Goal: Task Accomplishment & Management: Manage account settings

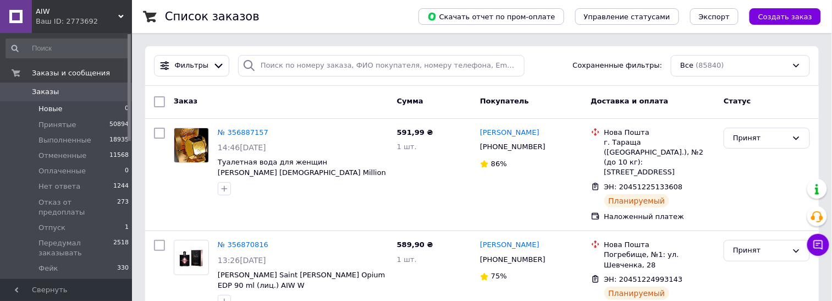
click at [40, 102] on li "Новые 0" at bounding box center [67, 108] width 135 height 15
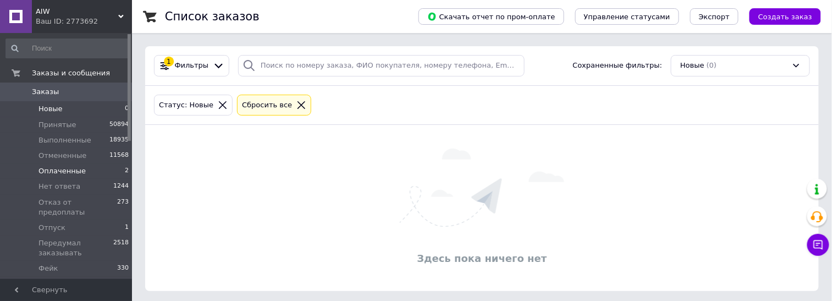
click at [47, 172] on span "Оплаченные" at bounding box center [62, 171] width 47 height 10
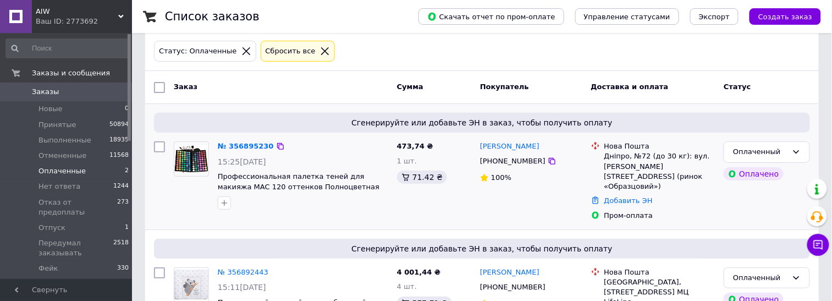
scroll to position [100, 0]
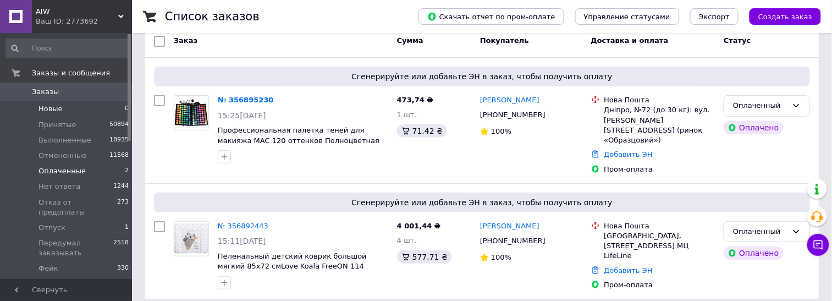
click at [54, 113] on span "Новые" at bounding box center [51, 109] width 24 height 10
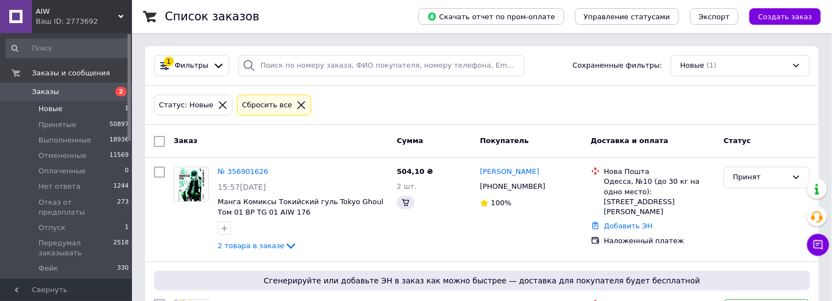
click at [56, 111] on span "Новые" at bounding box center [51, 109] width 24 height 10
click at [45, 88] on span "Заказы" at bounding box center [45, 92] width 27 height 10
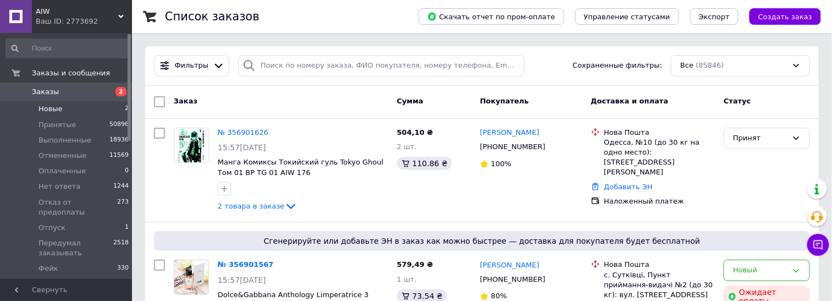
click at [54, 107] on span "Новые" at bounding box center [51, 109] width 24 height 10
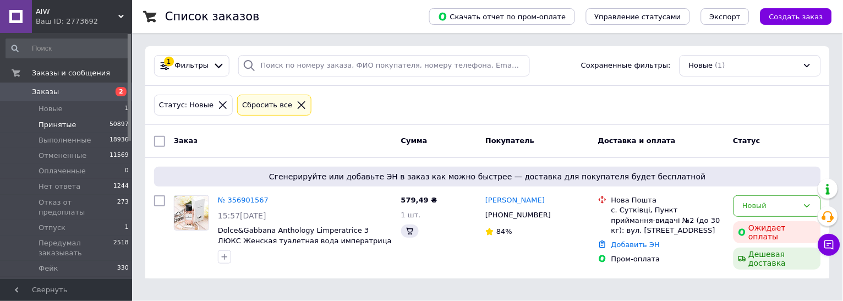
drag, startPoint x: 49, startPoint y: 111, endPoint x: 81, endPoint y: 116, distance: 32.9
click at [50, 111] on span "Новые" at bounding box center [51, 109] width 24 height 10
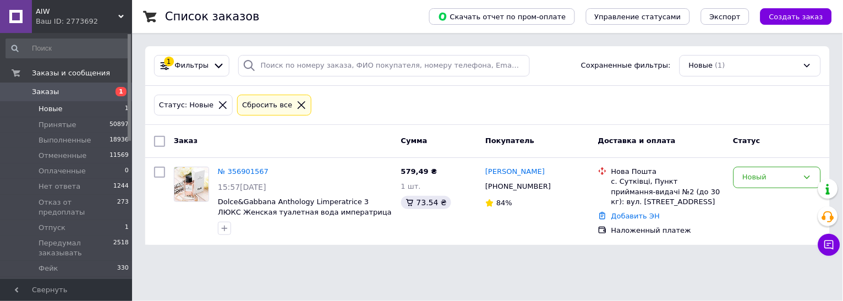
click at [40, 94] on span "Заказы" at bounding box center [45, 92] width 27 height 10
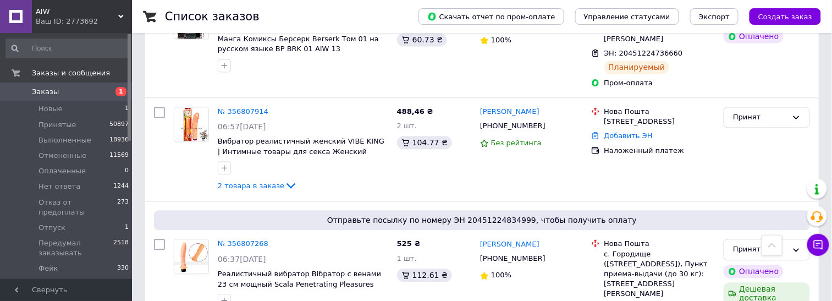
scroll to position [1996, 0]
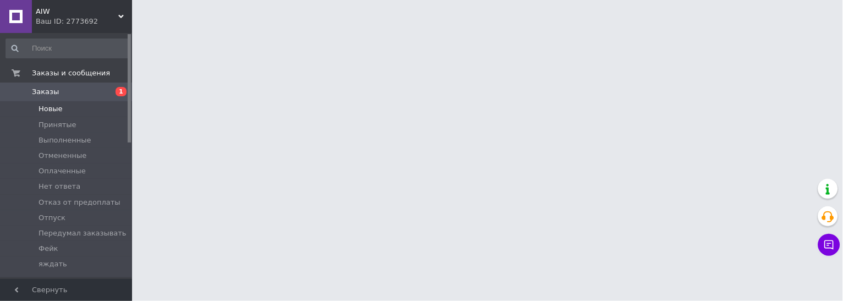
click at [52, 106] on span "Новые" at bounding box center [51, 109] width 24 height 10
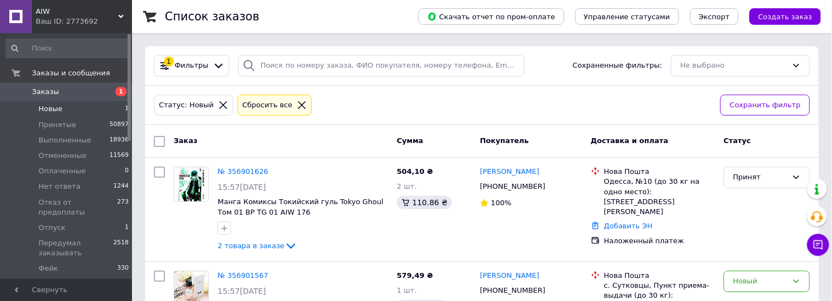
click at [52, 109] on span "Новые" at bounding box center [51, 109] width 24 height 10
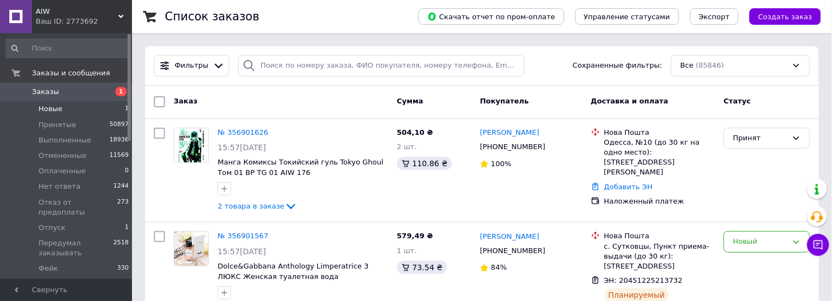
click at [51, 109] on span "Новые" at bounding box center [51, 109] width 24 height 10
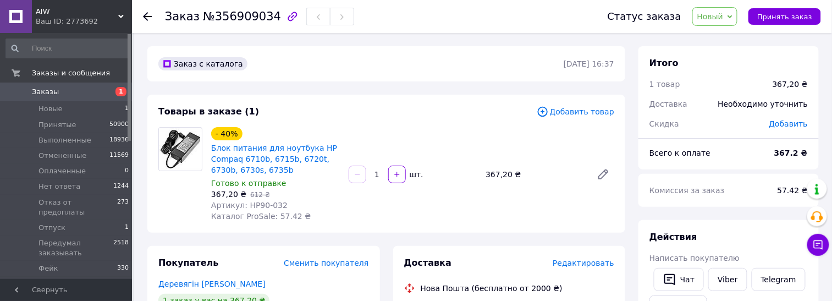
click at [508, 215] on div "- 40% Блок питания для ноутбука HP Compaq 6710b, 6715b, 6720t, 6730b, 6730s, 67…" at bounding box center [413, 174] width 412 height 99
drag, startPoint x: 783, startPoint y: 15, endPoint x: 773, endPoint y: 15, distance: 9.9
click at [773, 15] on span "Принять заказ" at bounding box center [784, 17] width 55 height 8
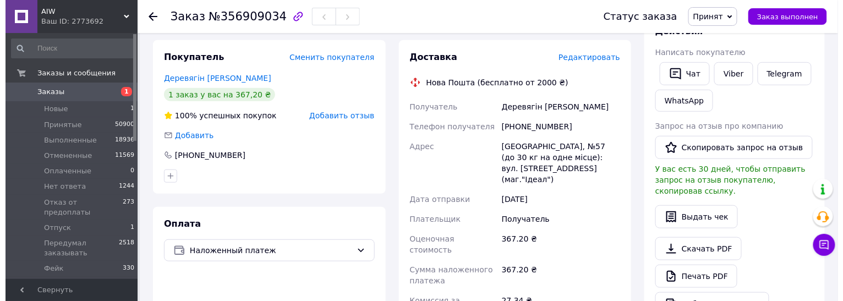
scroll to position [137, 0]
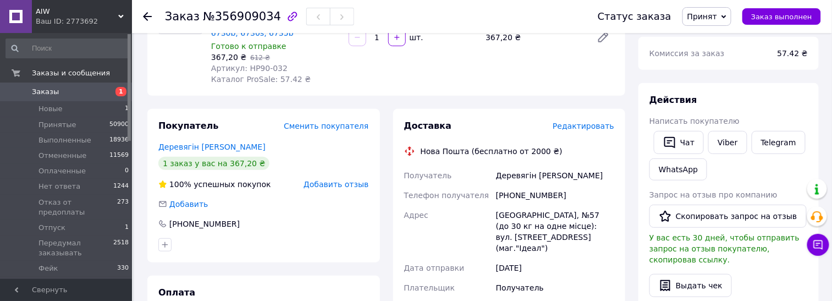
click at [585, 127] on span "Редактировать" at bounding box center [584, 126] width 62 height 9
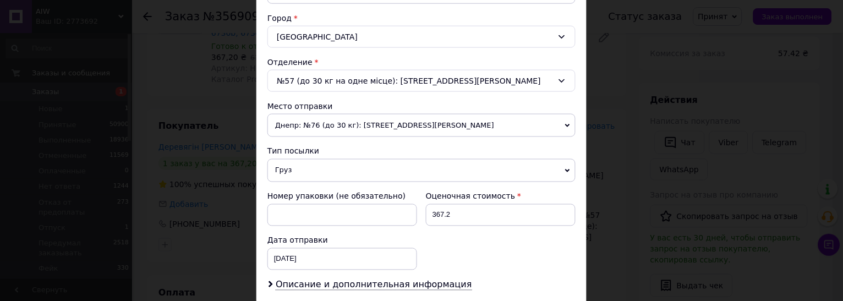
scroll to position [481, 0]
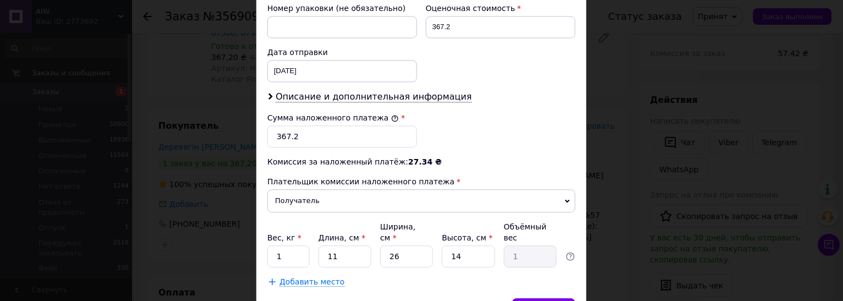
click at [290, 101] on span "Описание и дополнительная информация" at bounding box center [374, 96] width 196 height 11
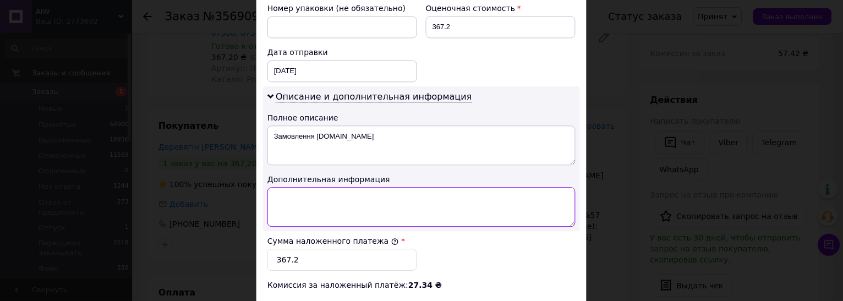
click at [301, 202] on textarea at bounding box center [421, 207] width 308 height 40
type textarea "нр 90"
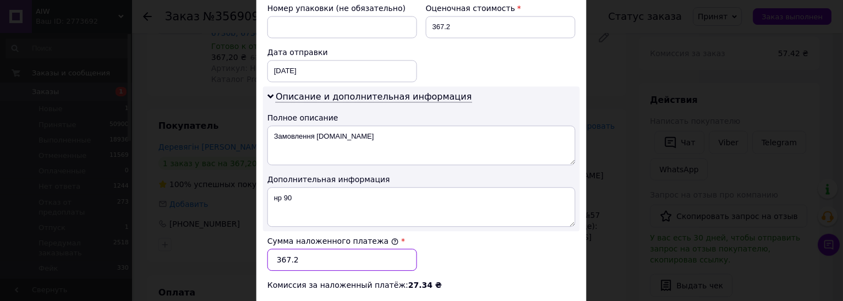
click at [290, 257] on input "367.2" at bounding box center [342, 260] width 150 height 22
click at [292, 263] on input "367" at bounding box center [342, 260] width 150 height 22
type input "367"
click at [507, 253] on div "Сумма наложенного платежа * 367" at bounding box center [421, 253] width 317 height 44
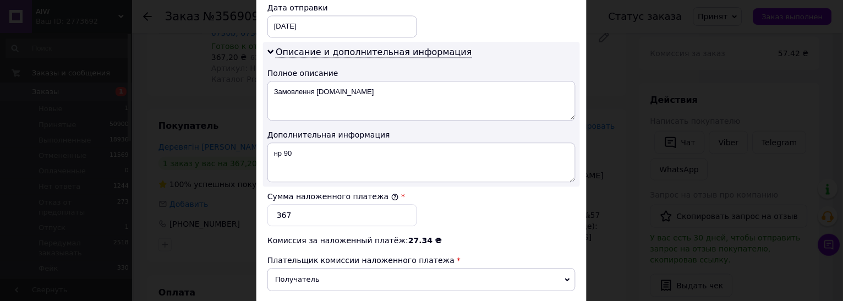
scroll to position [550, 0]
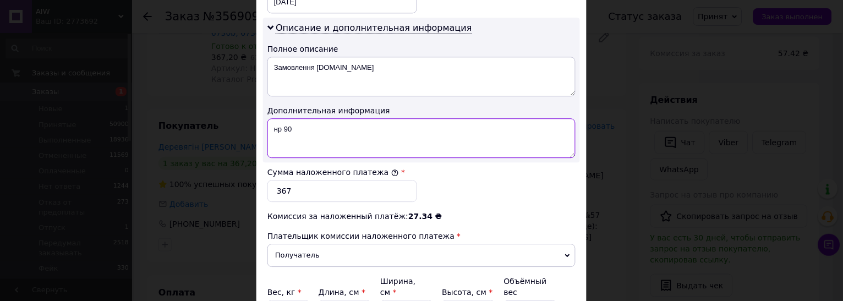
click at [279, 137] on textarea "нр 90" at bounding box center [421, 138] width 308 height 40
click at [278, 134] on textarea "нр 90" at bounding box center [421, 138] width 308 height 40
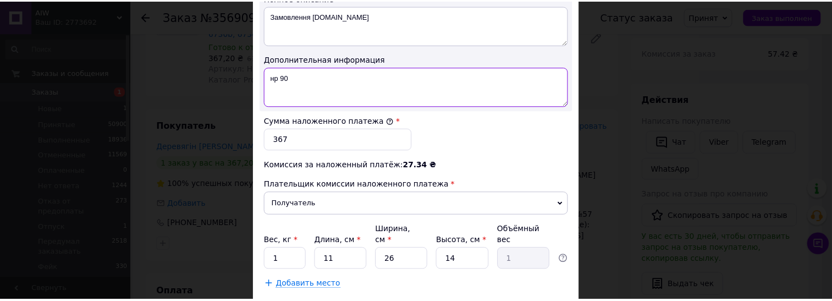
scroll to position [663, 0]
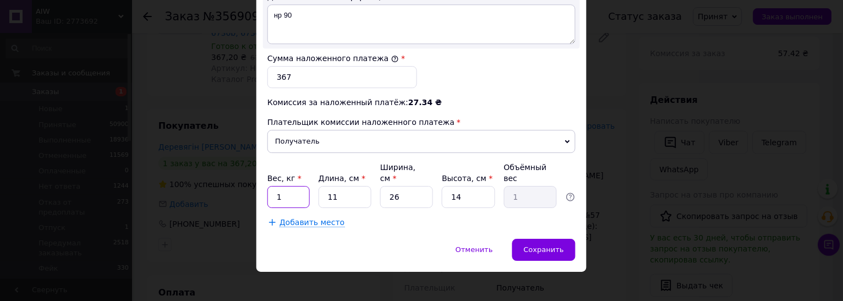
click at [288, 186] on input "1" at bounding box center [288, 197] width 42 height 22
type input "0.5"
type input "3"
type input "0.27"
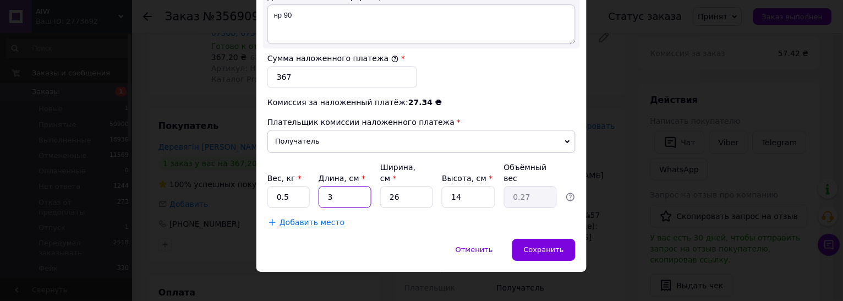
type input "3"
type input "0.1"
type input "3"
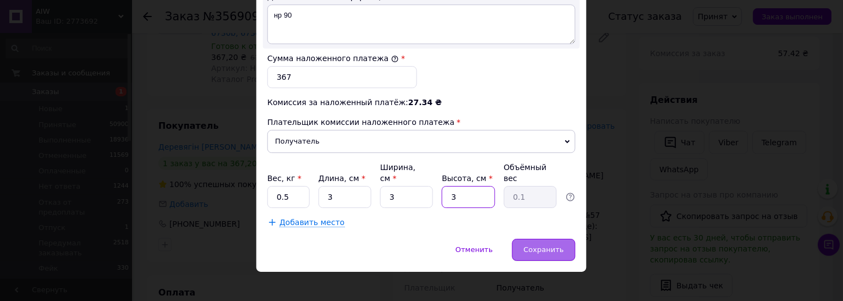
type input "3"
click at [547, 249] on div "Сохранить" at bounding box center [543, 250] width 63 height 22
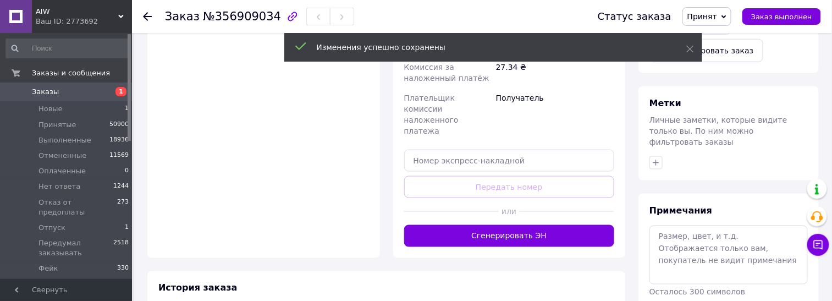
scroll to position [481, 0]
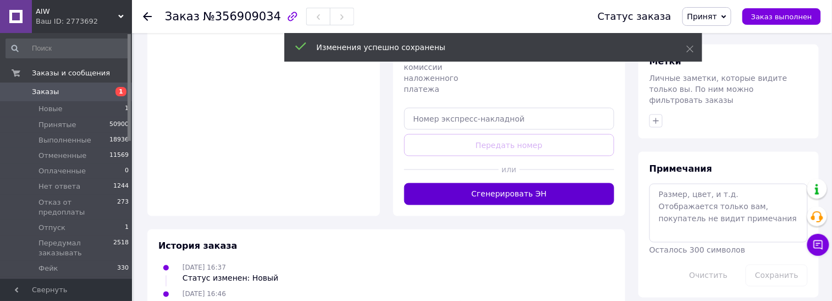
click at [523, 183] on button "Сгенерировать ЭН" at bounding box center [509, 194] width 211 height 22
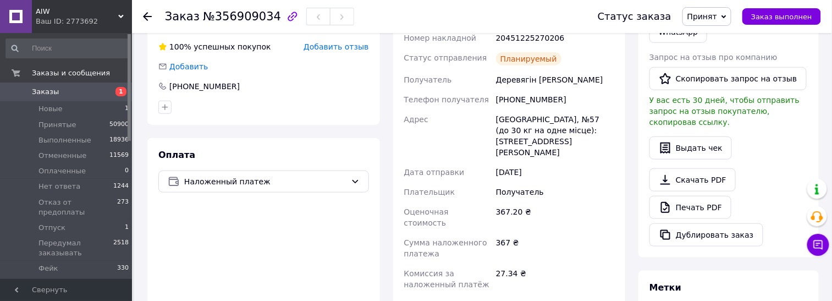
scroll to position [206, 0]
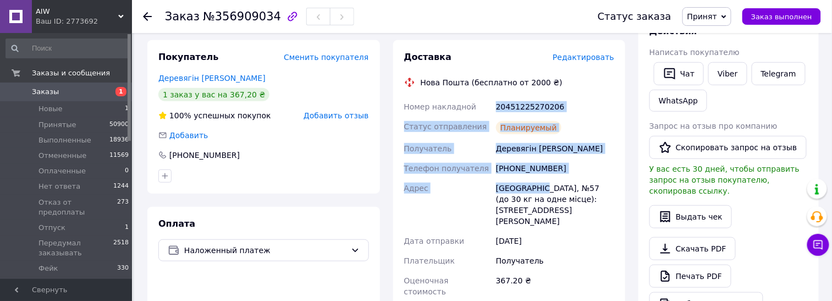
drag, startPoint x: 496, startPoint y: 106, endPoint x: 541, endPoint y: 186, distance: 91.6
click at [541, 186] on div "Номер накладной 20451225270206 Статус отправления Планируемый Получатель Деревя…" at bounding box center [509, 266] width 215 height 339
copy div "20451225270206 Статус отправления Планируемый Получатель Деревягін Віктор Телеф…"
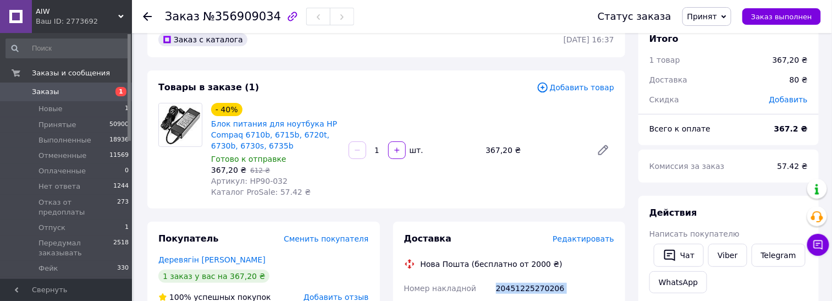
scroll to position [0, 0]
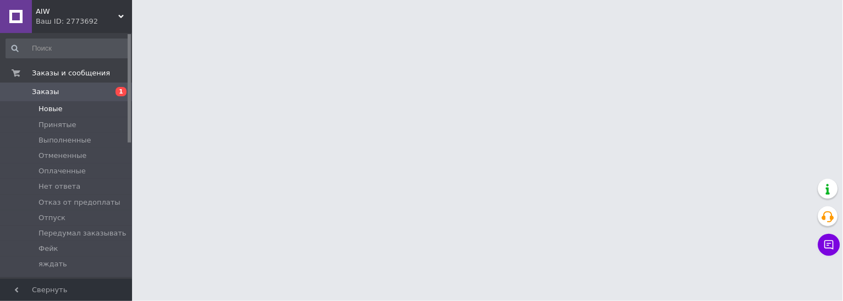
click at [51, 111] on span "Новые" at bounding box center [51, 109] width 24 height 10
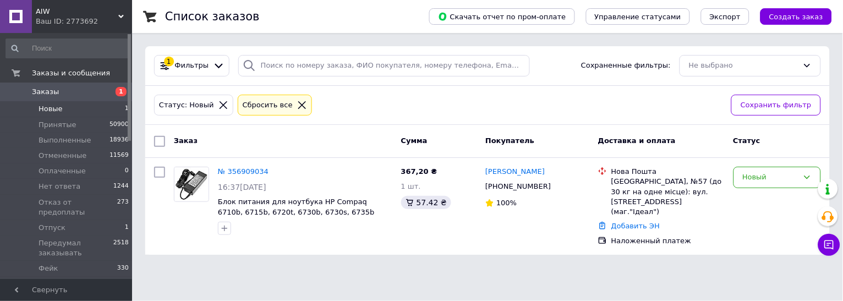
click at [57, 107] on span "Новые" at bounding box center [51, 109] width 24 height 10
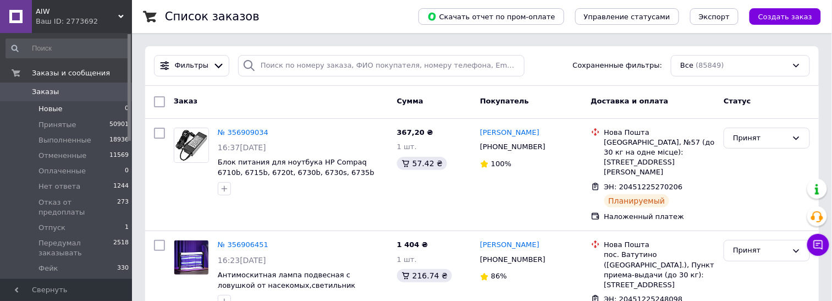
click at [49, 107] on span "Новые" at bounding box center [51, 109] width 24 height 10
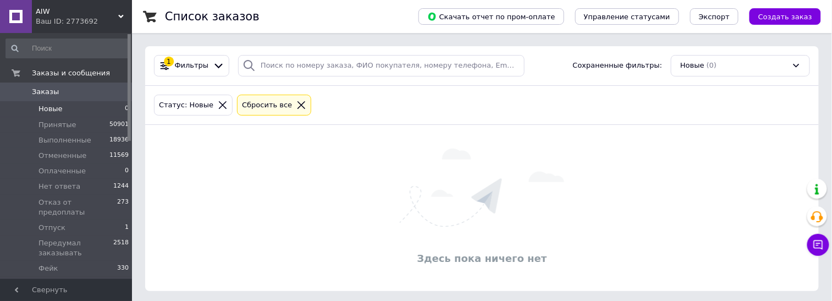
click at [297, 105] on icon at bounding box center [302, 105] width 10 height 10
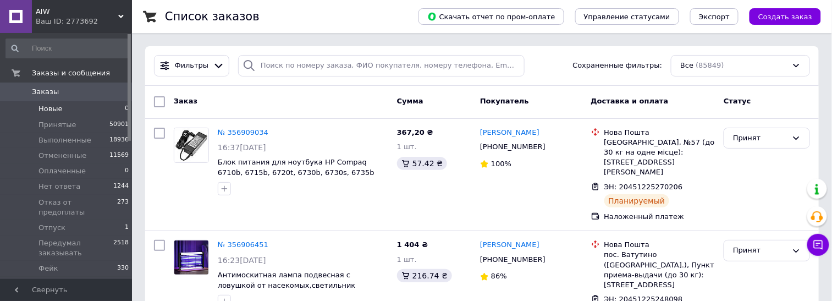
click at [45, 107] on span "Новые" at bounding box center [51, 109] width 24 height 10
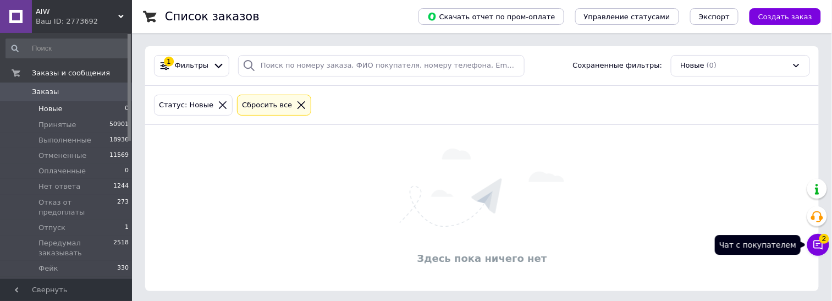
click at [817, 246] on icon at bounding box center [818, 244] width 11 height 11
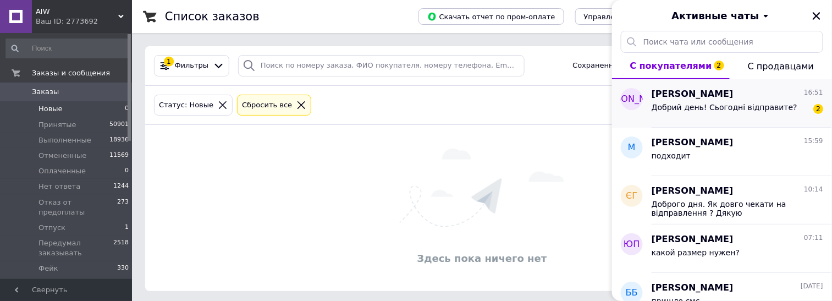
click at [764, 119] on div "Андрей Юрченко 16:51 Добрий день! Сьогодні відправите? 2" at bounding box center [742, 103] width 180 height 48
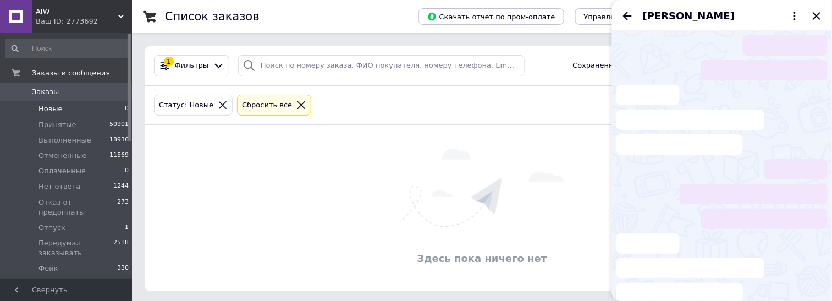
scroll to position [54, 0]
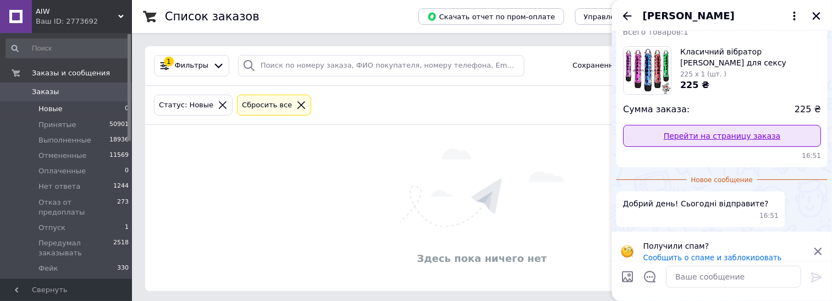
click at [709, 133] on link "Перейти на страницу заказа" at bounding box center [722, 136] width 198 height 22
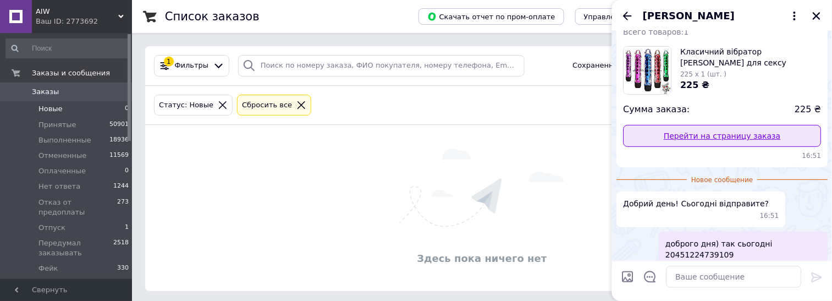
scroll to position [54, 0]
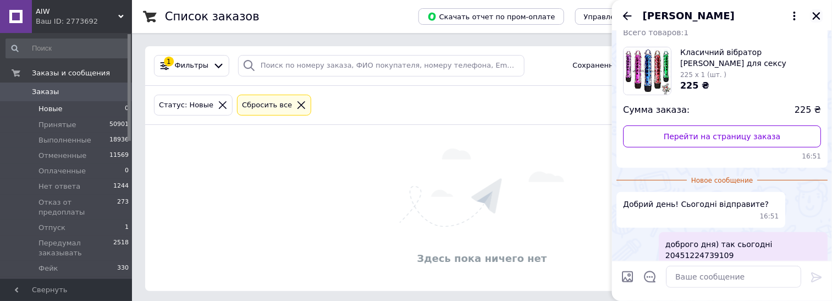
click at [819, 15] on icon "Закрыть" at bounding box center [817, 16] width 10 height 10
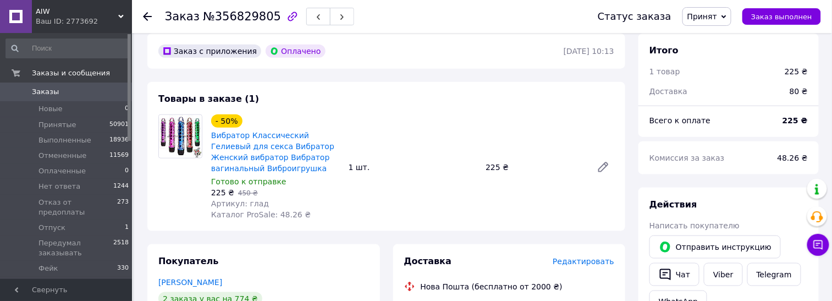
scroll to position [550, 0]
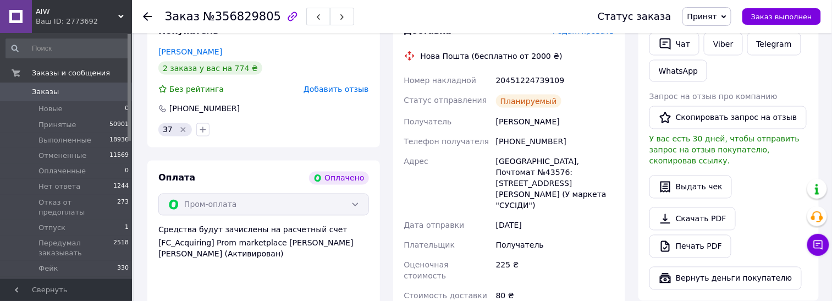
click at [519, 80] on div "20451224739109" at bounding box center [555, 80] width 123 height 20
copy div "20451224739109"
click at [673, 40] on button "Чат" at bounding box center [675, 43] width 50 height 23
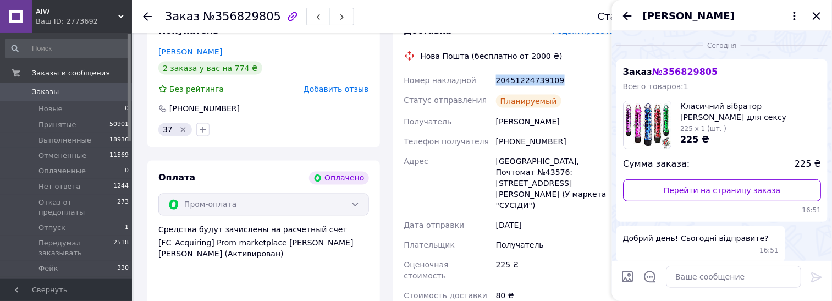
scroll to position [35, 0]
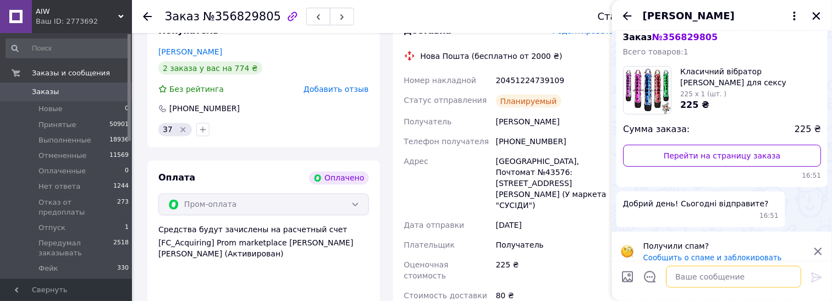
click at [707, 276] on textarea at bounding box center [733, 277] width 135 height 22
paste textarea "20451224739109"
click at [715, 276] on textarea "доброго дня) так 20451224739109" at bounding box center [722, 277] width 157 height 22
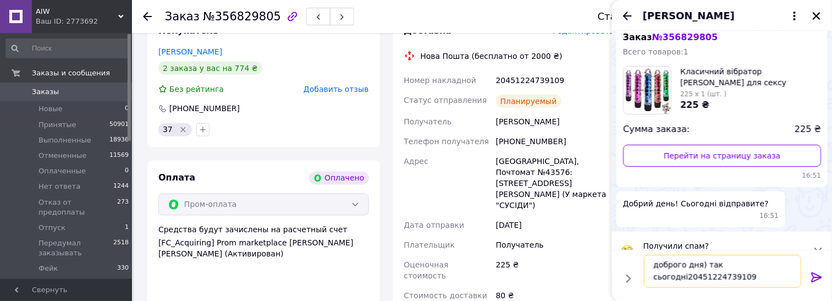
type textarea "доброго дня) так сьогодні 20451224739109"
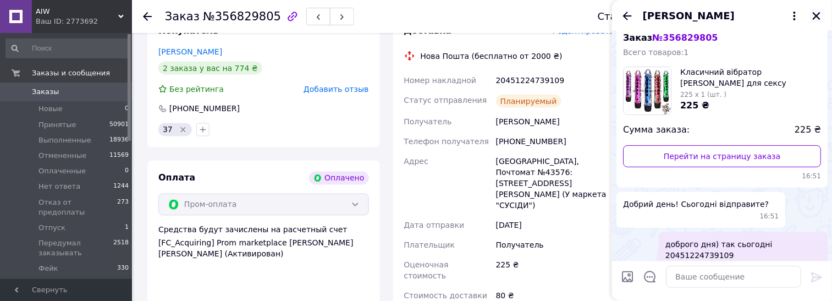
click at [817, 10] on button "Закрыть" at bounding box center [816, 15] width 13 height 13
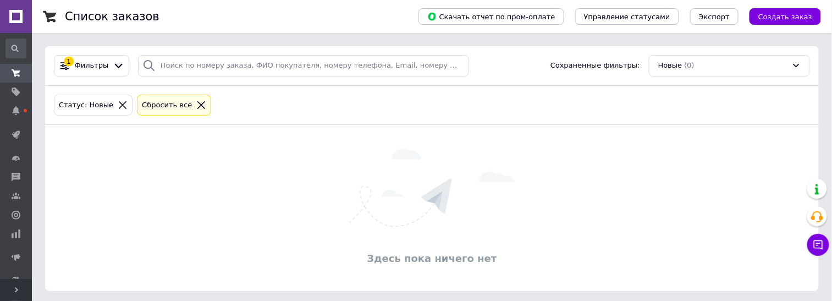
click at [14, 289] on icon at bounding box center [17, 290] width 6 height 6
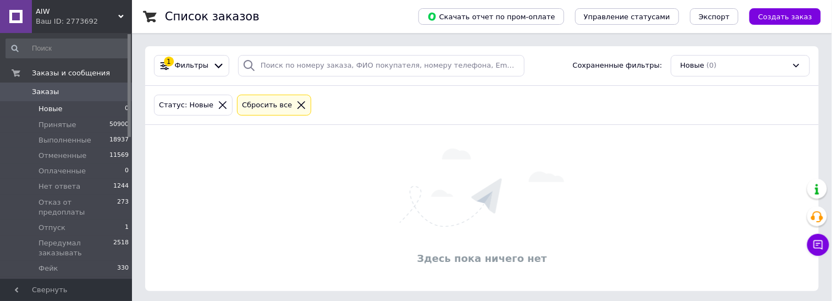
click at [297, 101] on icon at bounding box center [302, 105] width 10 height 10
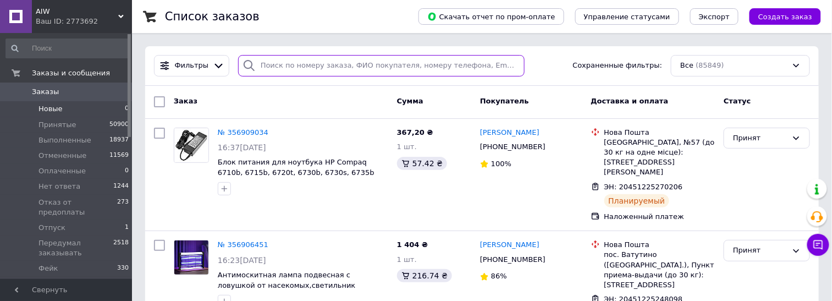
click at [300, 62] on input "search" at bounding box center [381, 65] width 287 height 21
paste input "1647671860"
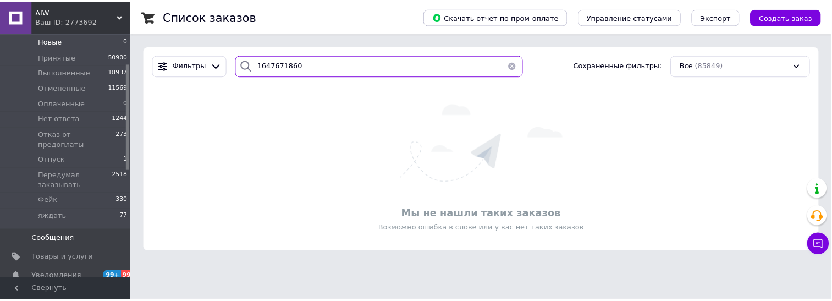
scroll to position [68, 0]
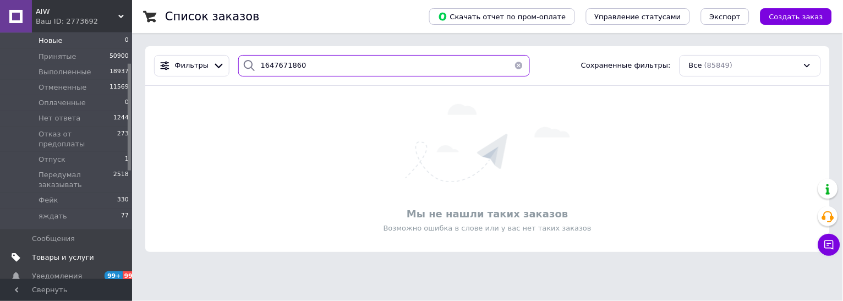
type input "1647671860"
click at [291, 59] on input "1647671860" at bounding box center [384, 65] width 292 height 21
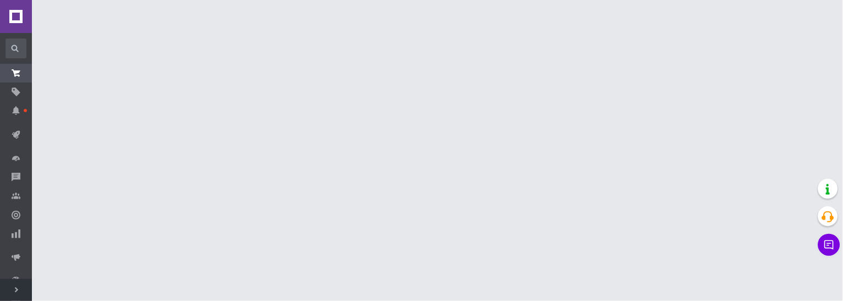
click at [19, 285] on span "Развернуть" at bounding box center [16, 290] width 32 height 22
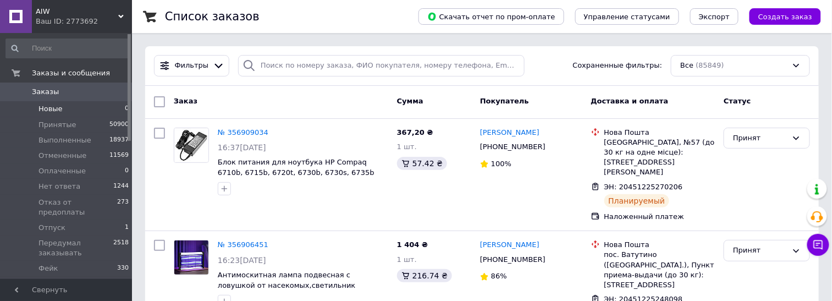
click at [43, 116] on li "Новые 0" at bounding box center [67, 108] width 135 height 15
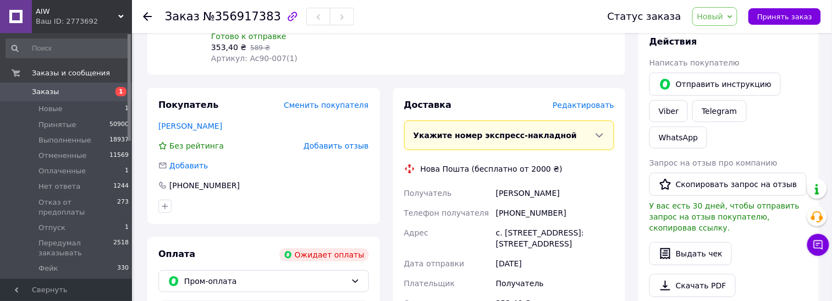
scroll to position [343, 0]
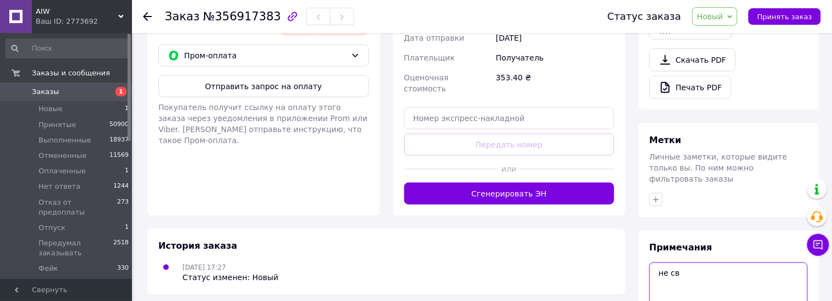
scroll to position [424, 0]
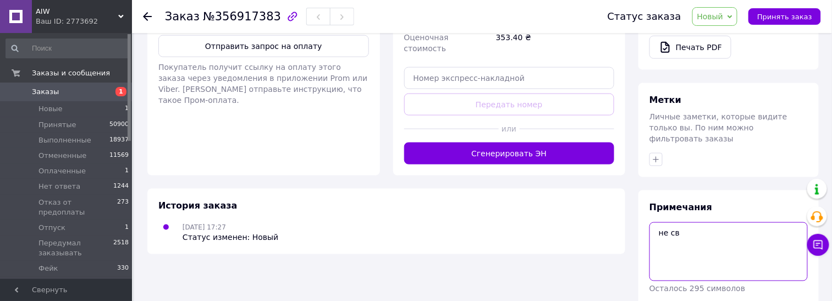
type textarea "не св"
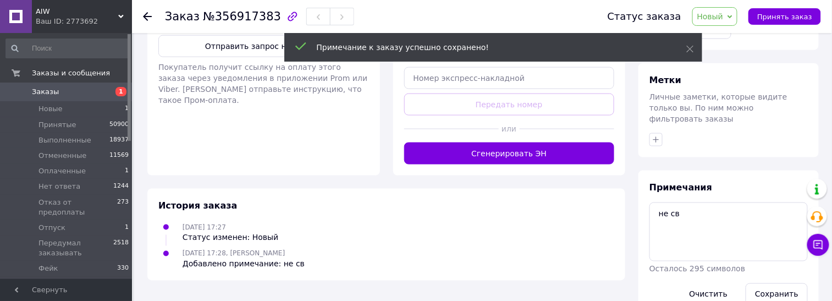
click at [734, 10] on span "Новый" at bounding box center [716, 16] width 46 height 19
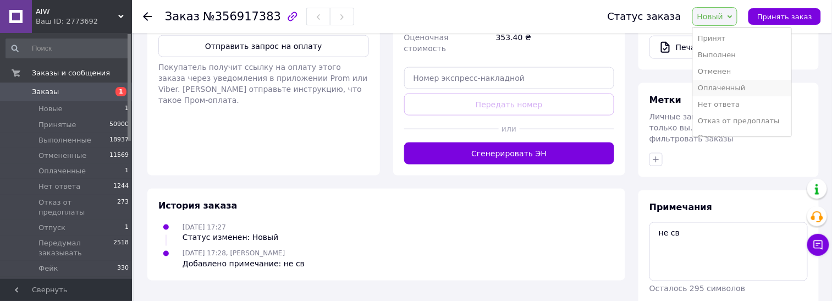
scroll to position [62, 0]
click at [741, 74] on li "Отпуск" at bounding box center [742, 76] width 99 height 17
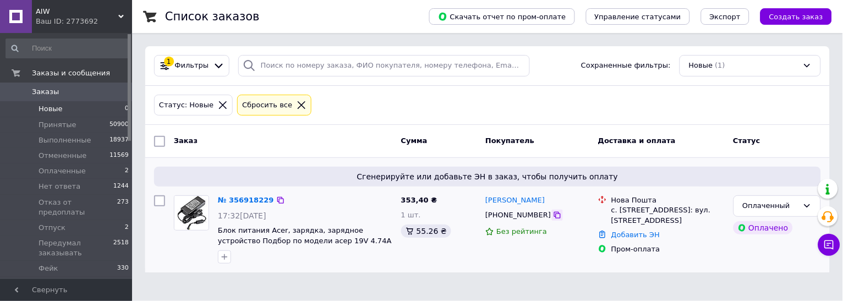
click at [553, 217] on icon at bounding box center [557, 215] width 9 height 9
copy span "Блок питания Acer"
drag, startPoint x: 216, startPoint y: 230, endPoint x: 278, endPoint y: 233, distance: 61.7
click at [278, 233] on div "№ 356918229 17:32, 12.08.2025 Блок питания Acer, зарядка, зарядное устройство П…" at bounding box center [304, 229] width 183 height 77
click at [50, 106] on span "Новые" at bounding box center [51, 109] width 24 height 10
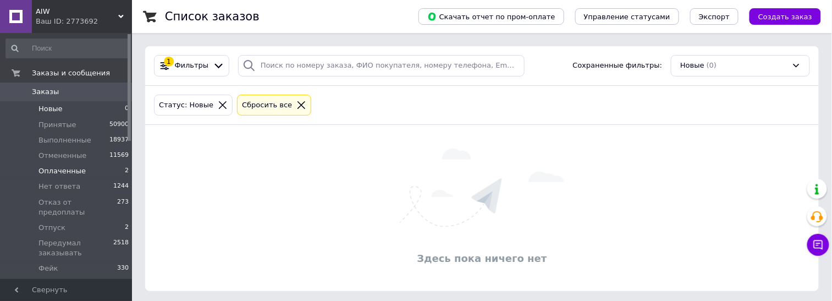
click at [54, 172] on span "Оплаченные" at bounding box center [62, 171] width 47 height 10
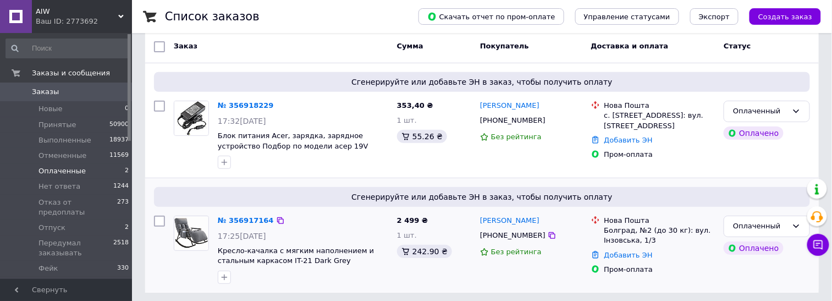
scroll to position [99, 0]
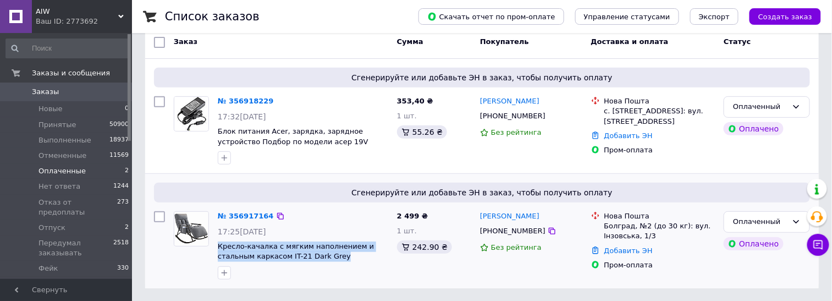
copy span "Кресло-качалка с мягким наполнением и стальным каркасом IT-21 Dark Grey"
drag, startPoint x: 314, startPoint y: 254, endPoint x: 217, endPoint y: 248, distance: 97.0
click at [217, 248] on div "№ 356917164 17:25, 12.08.2025 Кресло-качалка с мягким наполнением и стальным ка…" at bounding box center [302, 245] width 179 height 77
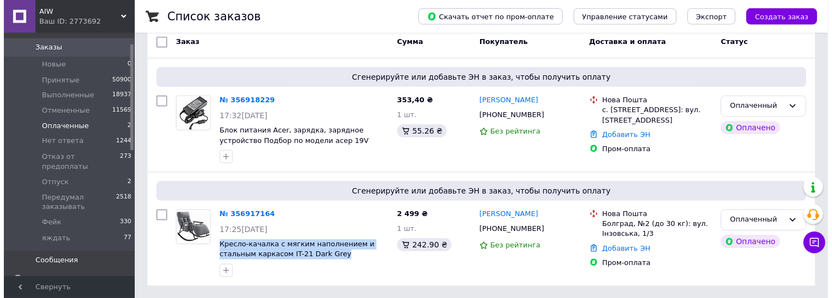
scroll to position [68, 0]
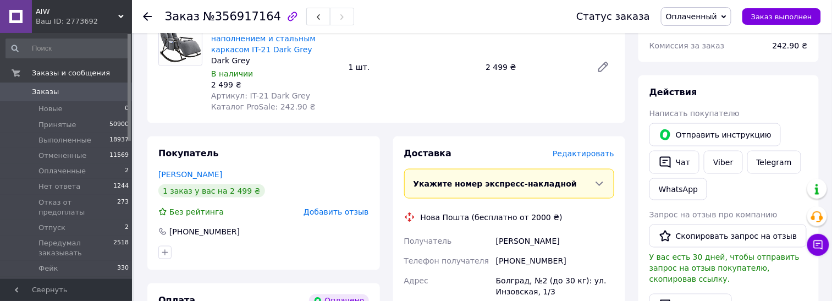
scroll to position [412, 0]
click at [529, 261] on div "[PHONE_NUMBER]" at bounding box center [555, 261] width 123 height 20
click at [529, 261] on div "+380636493993" at bounding box center [555, 261] width 123 height 20
copy div "+380636493993"
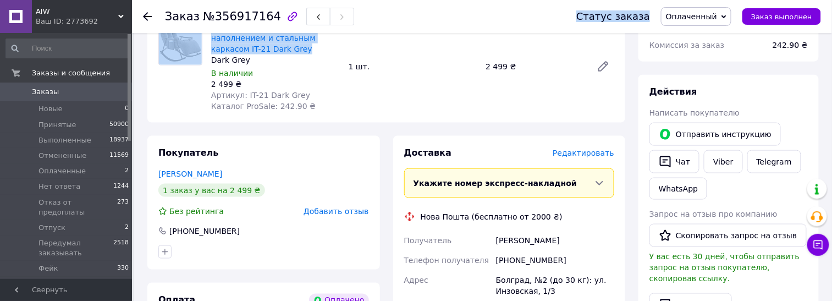
drag, startPoint x: 274, startPoint y: 50, endPoint x: 305, endPoint y: 92, distance: 52.7
click at [210, 30] on div "Заказ №356917164 Статус заказа Оплаченный Принят Выполнен Отменен Нет ответа От…" at bounding box center [483, 159] width 698 height 1077
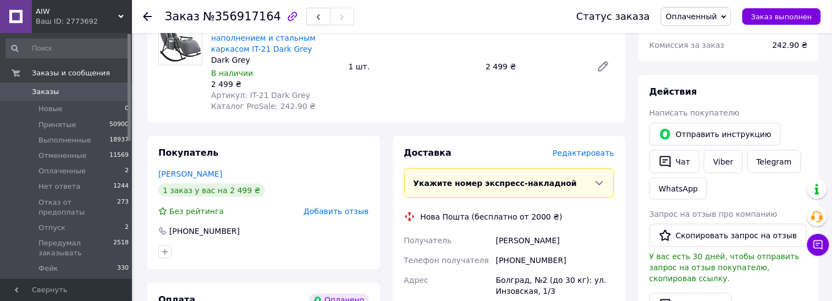
drag, startPoint x: 320, startPoint y: 93, endPoint x: 344, endPoint y: 128, distance: 42.6
click at [321, 94] on div "Артикул: IT-21 Dark Grey" at bounding box center [275, 95] width 129 height 11
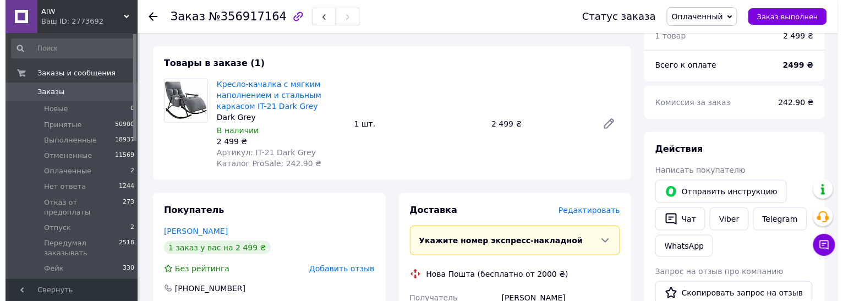
scroll to position [275, 0]
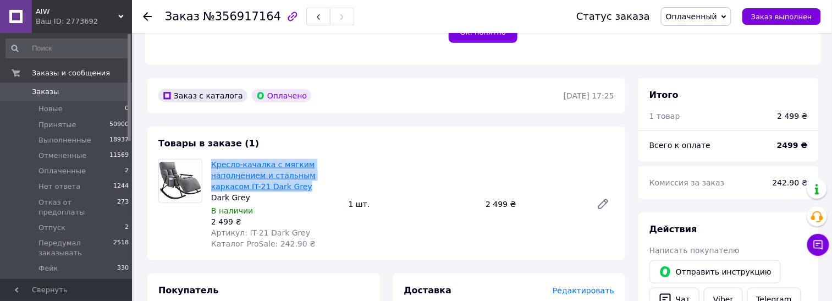
drag, startPoint x: 287, startPoint y: 187, endPoint x: 211, endPoint y: 167, distance: 78.6
click at [211, 167] on span "Кресло-качалка с мягким наполнением и стальным каркасом IT-21 Dark Grey" at bounding box center [275, 175] width 129 height 33
copy link "Кресло-качалка с мягким наполнением и стальным каркасом IT-21 Dark Grey"
click at [717, 12] on span "Оплаченный" at bounding box center [691, 16] width 51 height 9
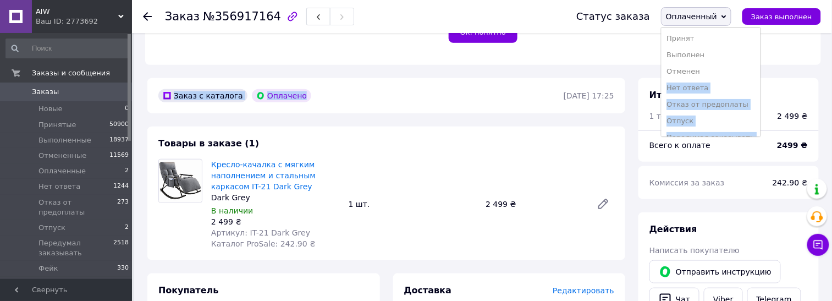
drag, startPoint x: 726, startPoint y: 72, endPoint x: 468, endPoint y: 83, distance: 257.7
click at [468, 83] on div "Заказ №356917164 Статус заказа Оплаченный Принят Выполнен Отменен Нет ответа От…" at bounding box center [483, 297] width 698 height 1077
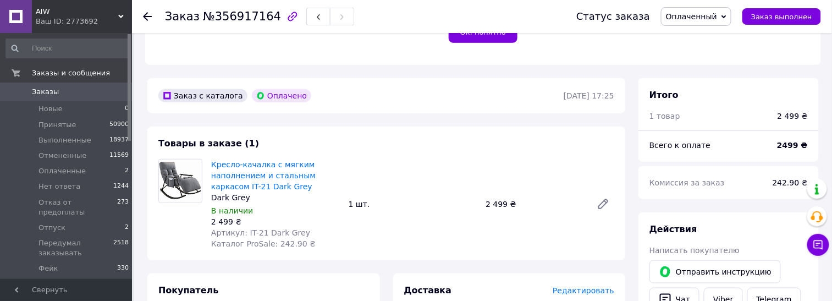
click at [467, 78] on div "Заказ с каталога Оплачено 12.08.2025 | 17:25" at bounding box center [386, 95] width 478 height 35
drag, startPoint x: 712, startPoint y: 17, endPoint x: 503, endPoint y: 141, distance: 242.9
click at [712, 18] on span "Оплаченный" at bounding box center [691, 16] width 51 height 9
click at [415, 223] on div "Кресло-качалка с мягким наполнением и стальным каркасом IT-21 Dark Grey Dark Gr…" at bounding box center [413, 204] width 412 height 95
click at [728, 14] on span "Оплаченный" at bounding box center [696, 16] width 70 height 19
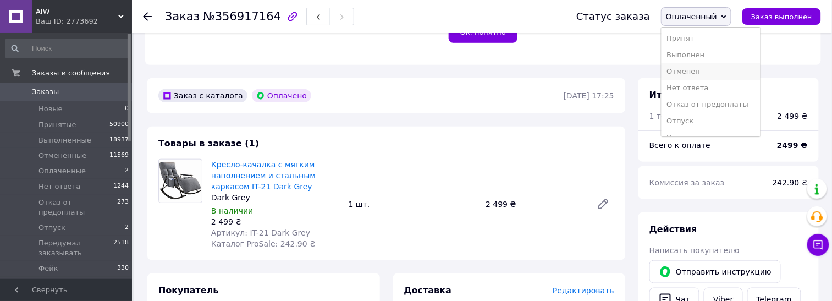
click at [718, 73] on li "Отменен" at bounding box center [711, 71] width 99 height 17
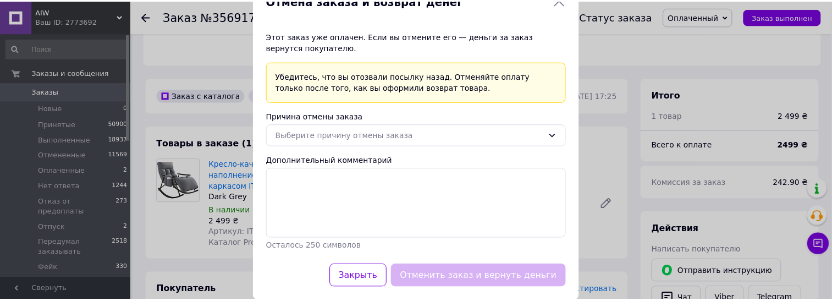
scroll to position [56, 0]
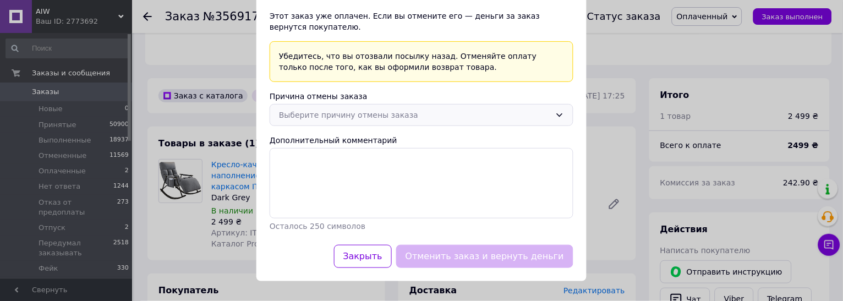
click at [317, 119] on div "Выберите причину отмены заказа" at bounding box center [415, 115] width 272 height 12
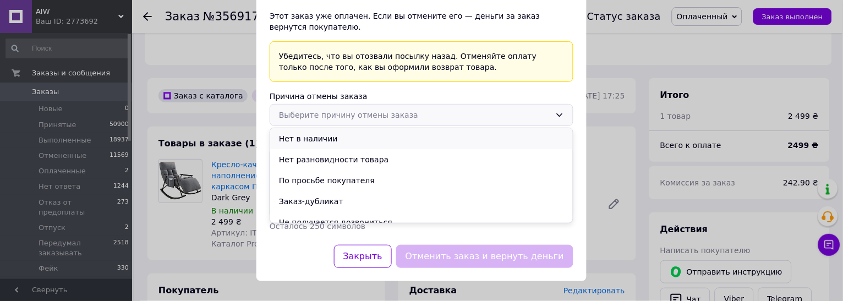
click at [322, 138] on li "Нет в наличии" at bounding box center [421, 138] width 303 height 21
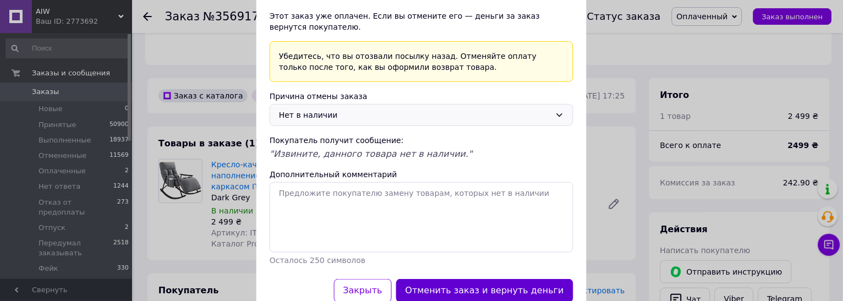
click at [474, 284] on button "Отменить заказ и вернуть деньги" at bounding box center [484, 291] width 177 height 24
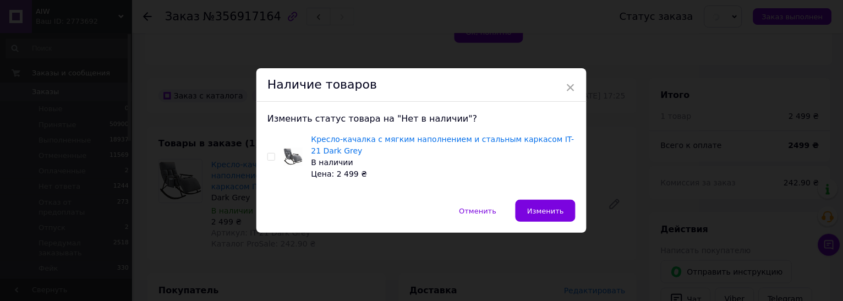
click at [271, 156] on input "checkbox" at bounding box center [270, 156] width 7 height 7
checkbox input "true"
click at [552, 216] on button "Изменить" at bounding box center [545, 211] width 60 height 22
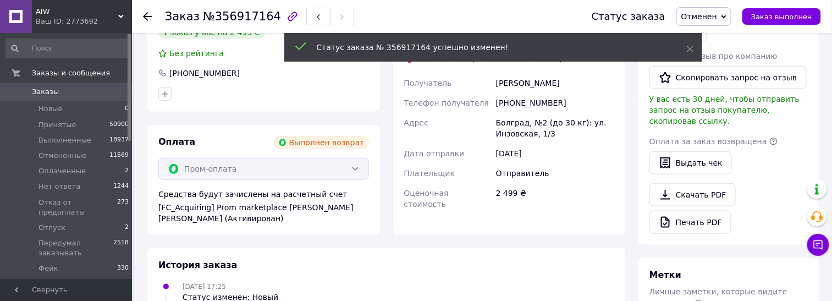
scroll to position [0, 0]
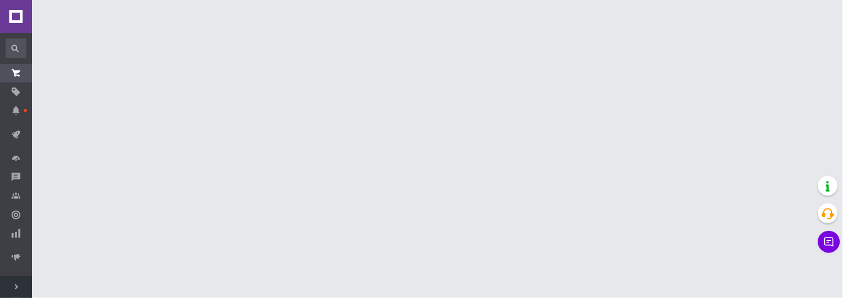
click at [24, 290] on span "Развернуть" at bounding box center [16, 287] width 32 height 22
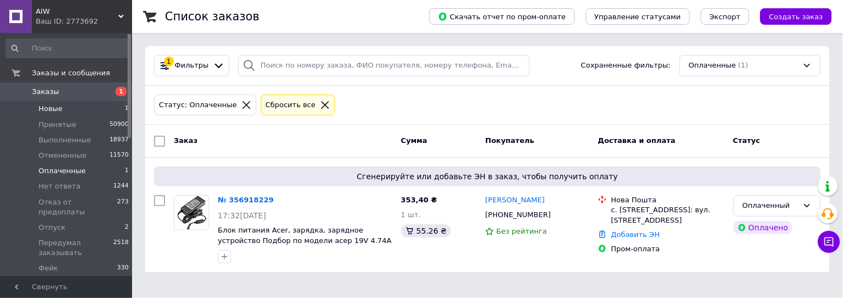
click at [46, 109] on span "Новые" at bounding box center [51, 109] width 24 height 10
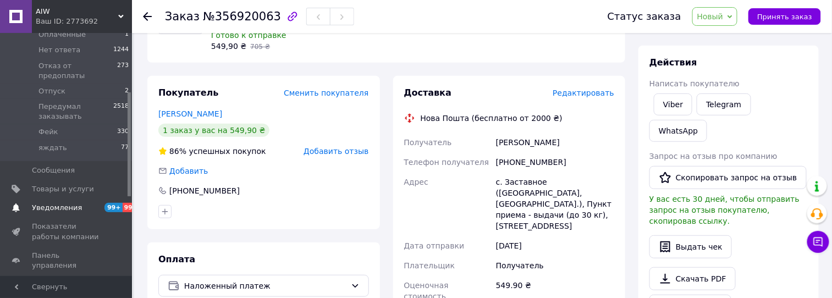
scroll to position [137, 0]
click at [56, 184] on span "Товары и услуги" at bounding box center [63, 189] width 62 height 10
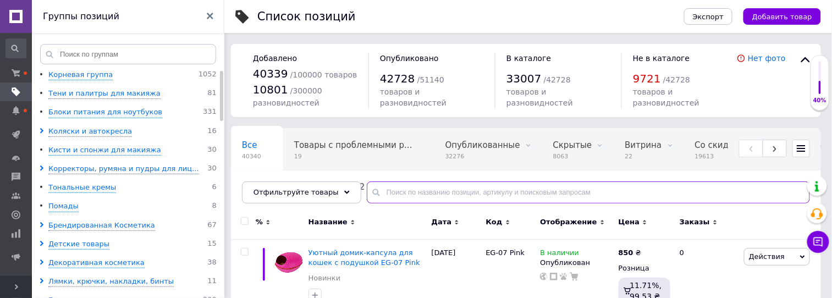
click at [406, 197] on input "text" at bounding box center [588, 193] width 443 height 22
paste input "IT-21 SaddleBrown"
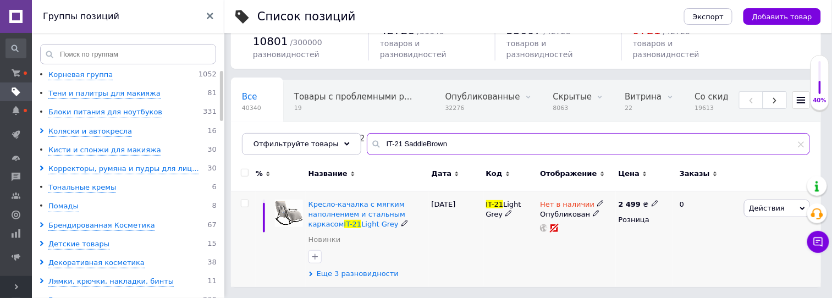
scroll to position [48, 0]
type input "IT-21 SaddleBrown"
click at [372, 273] on span "Еще 3 разновидности" at bounding box center [358, 274] width 82 height 10
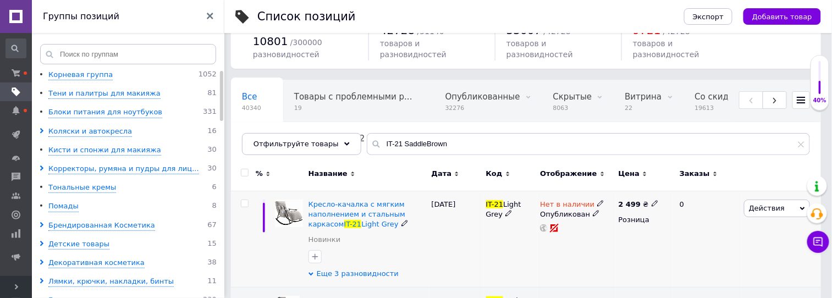
click at [363, 273] on span "Еще 3 разновидности" at bounding box center [358, 274] width 82 height 10
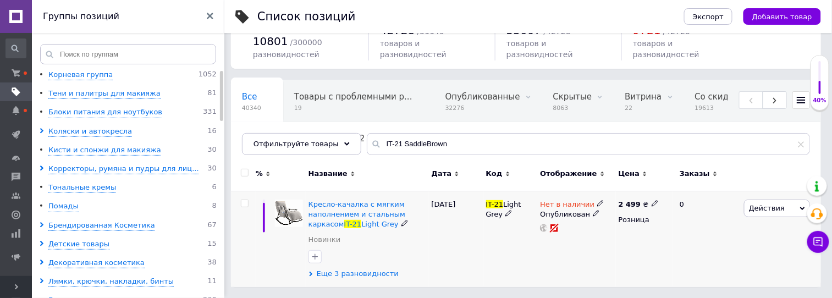
click at [324, 276] on span "Еще 3 разновидности" at bounding box center [358, 274] width 82 height 10
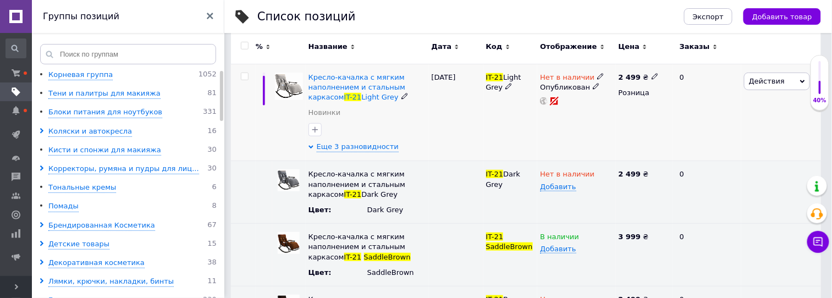
scroll to position [186, 0]
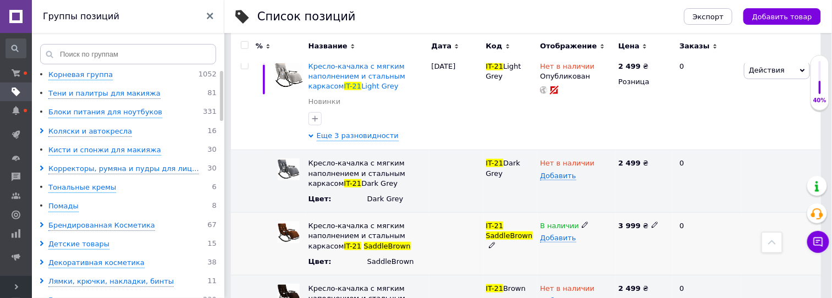
click at [652, 226] on span at bounding box center [655, 224] width 7 height 7
drag, startPoint x: 626, startPoint y: 226, endPoint x: 618, endPoint y: 228, distance: 8.0
click at [618, 228] on input "3999" at bounding box center [641, 226] width 50 height 17
click at [629, 226] on input "2899" at bounding box center [641, 226] width 50 height 17
type input "2839"
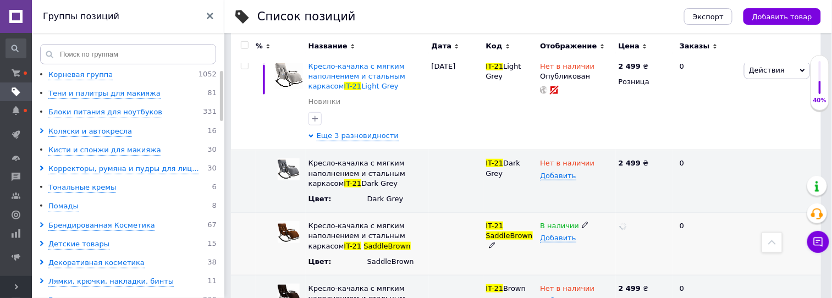
click at [640, 245] on div at bounding box center [644, 244] width 57 height 63
click at [312, 134] on icon at bounding box center [311, 136] width 5 height 5
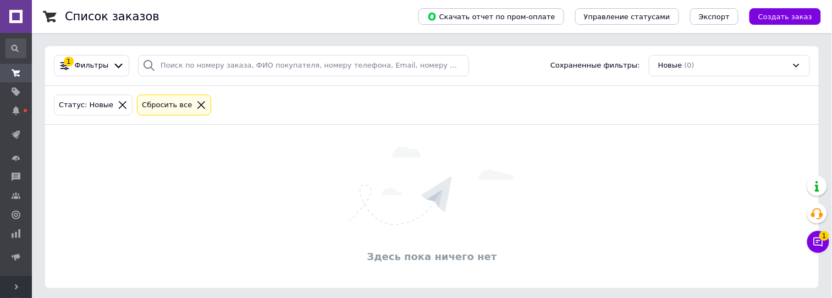
click at [20, 284] on span "Развернуть" at bounding box center [16, 287] width 32 height 22
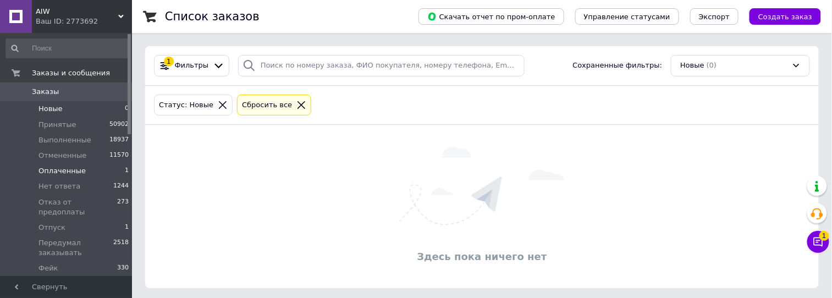
click at [54, 174] on span "Оплаченные" at bounding box center [62, 171] width 47 height 10
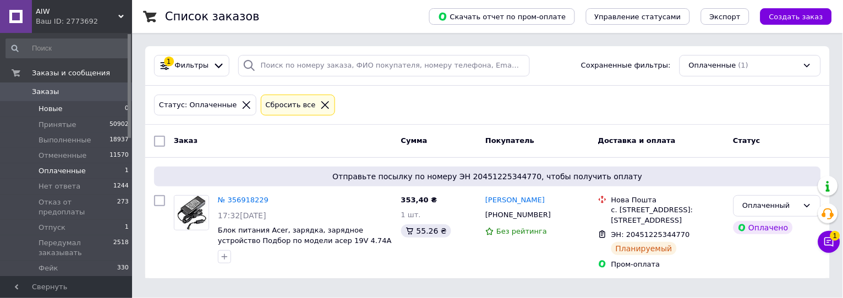
click at [47, 104] on span "Новые" at bounding box center [51, 109] width 24 height 10
